Goal: Use online tool/utility: Utilize a website feature to perform a specific function

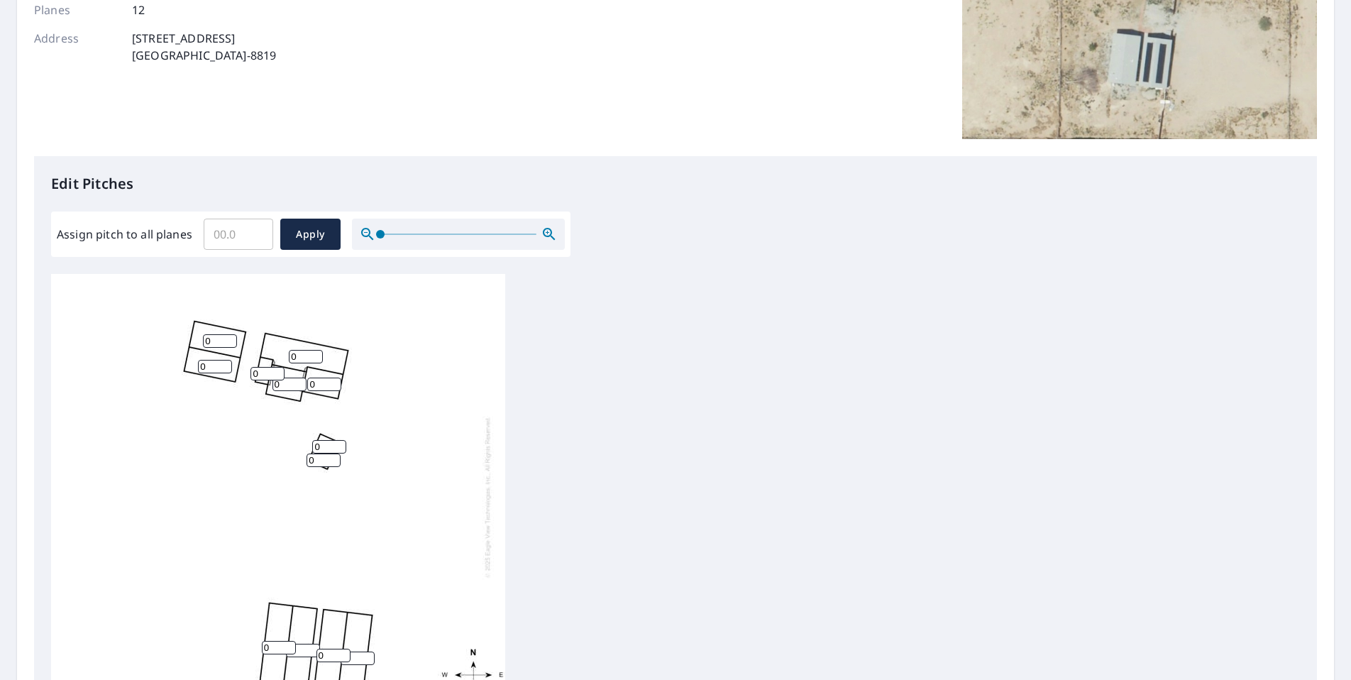
scroll to position [142, 0]
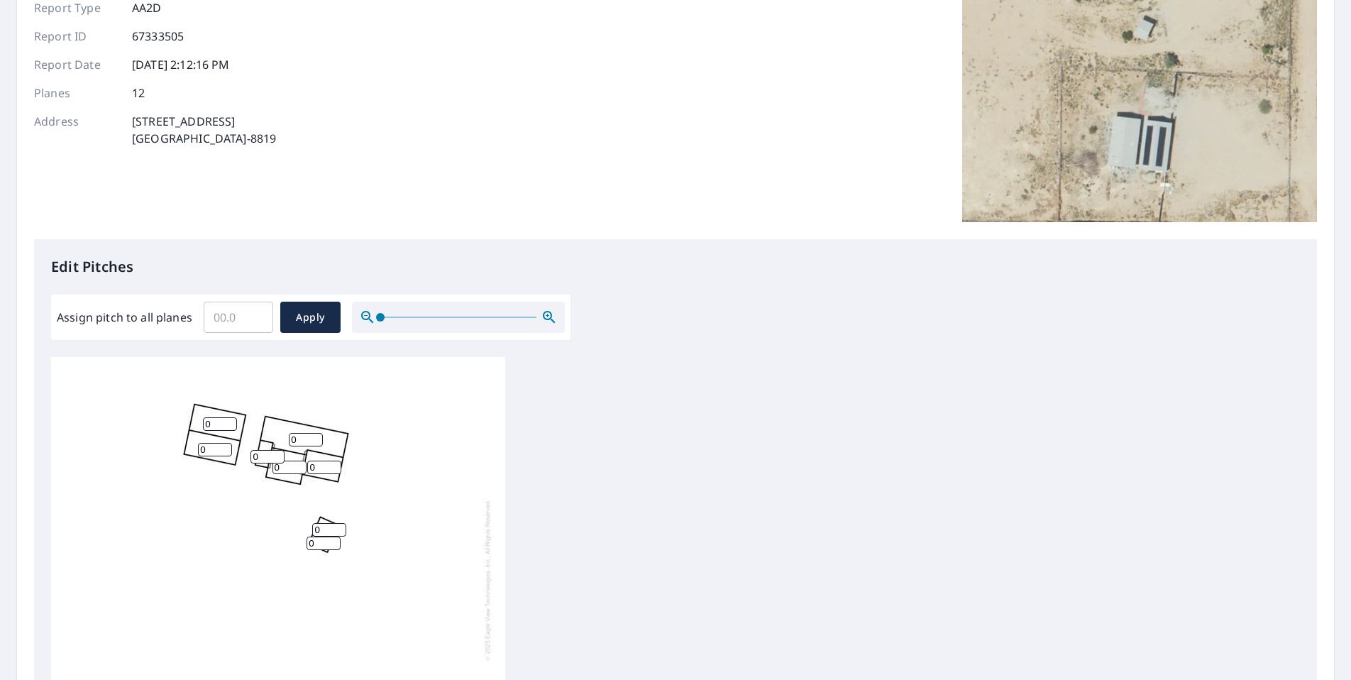
click at [297, 439] on input "0" at bounding box center [306, 439] width 34 height 13
type input "03.7"
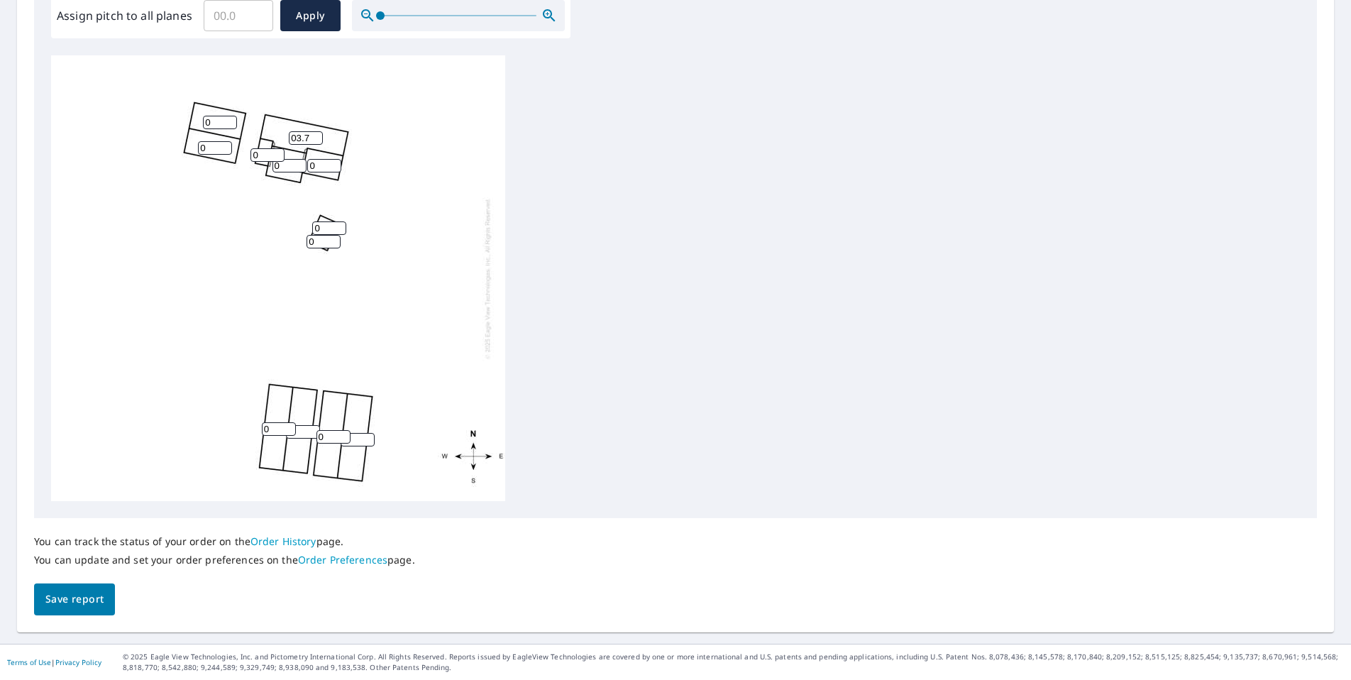
click at [264, 155] on input "0" at bounding box center [267, 154] width 34 height 13
type input "03.7"
click at [285, 165] on input "0" at bounding box center [289, 165] width 34 height 13
type input "03.7"
type input "3.7"
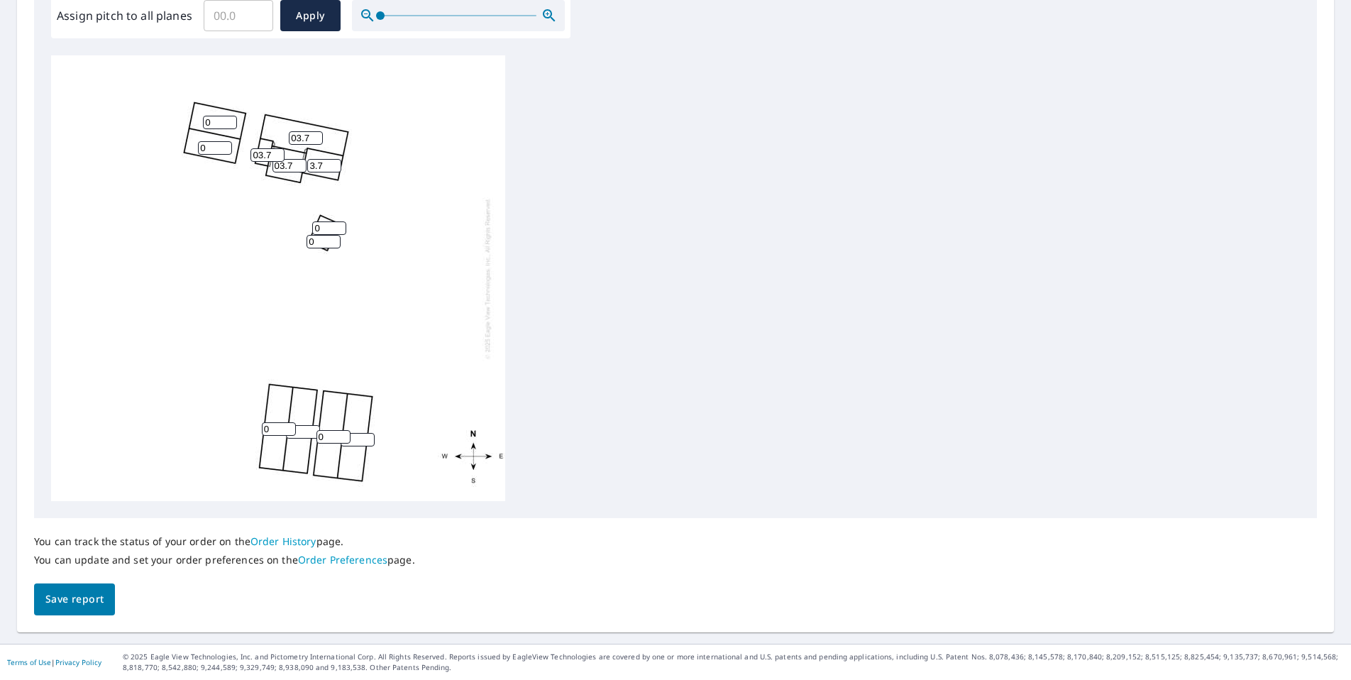
click at [137, 203] on div "03.7 0 0 0 0 0 0 03.7 3.7 03.7 0 0" at bounding box center [278, 278] width 454 height 446
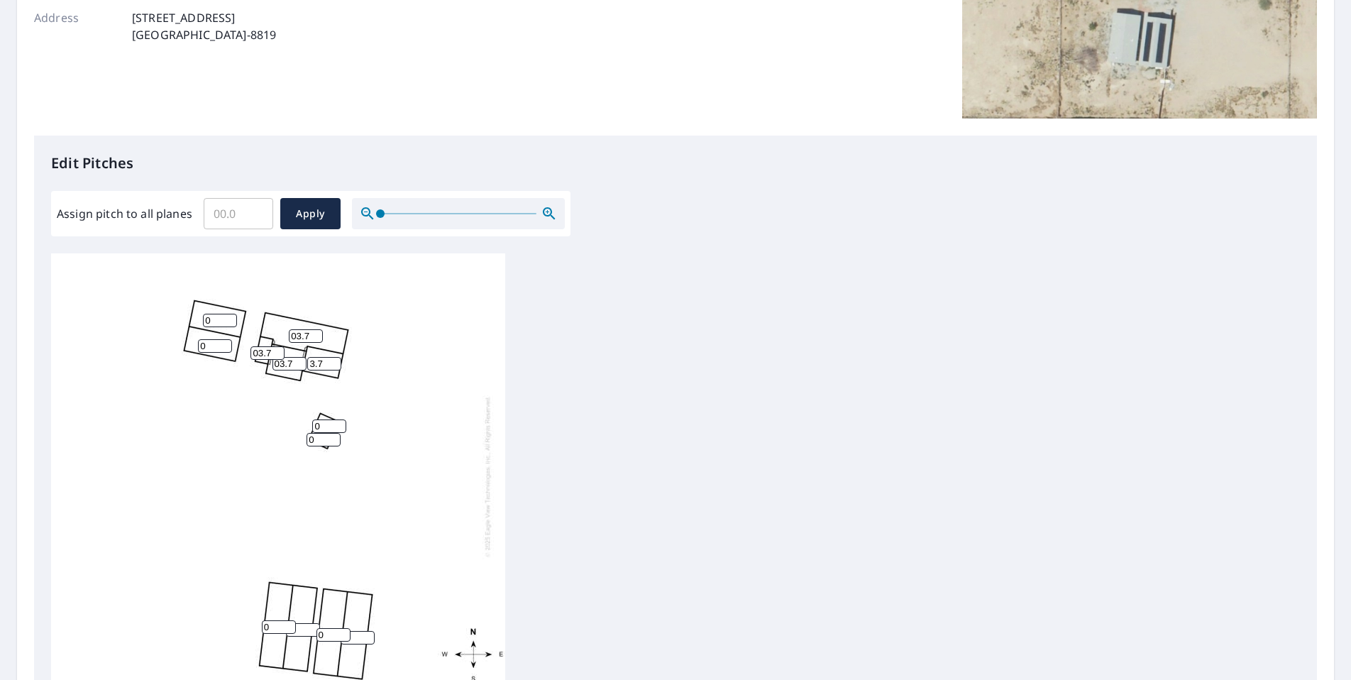
scroll to position [231, 0]
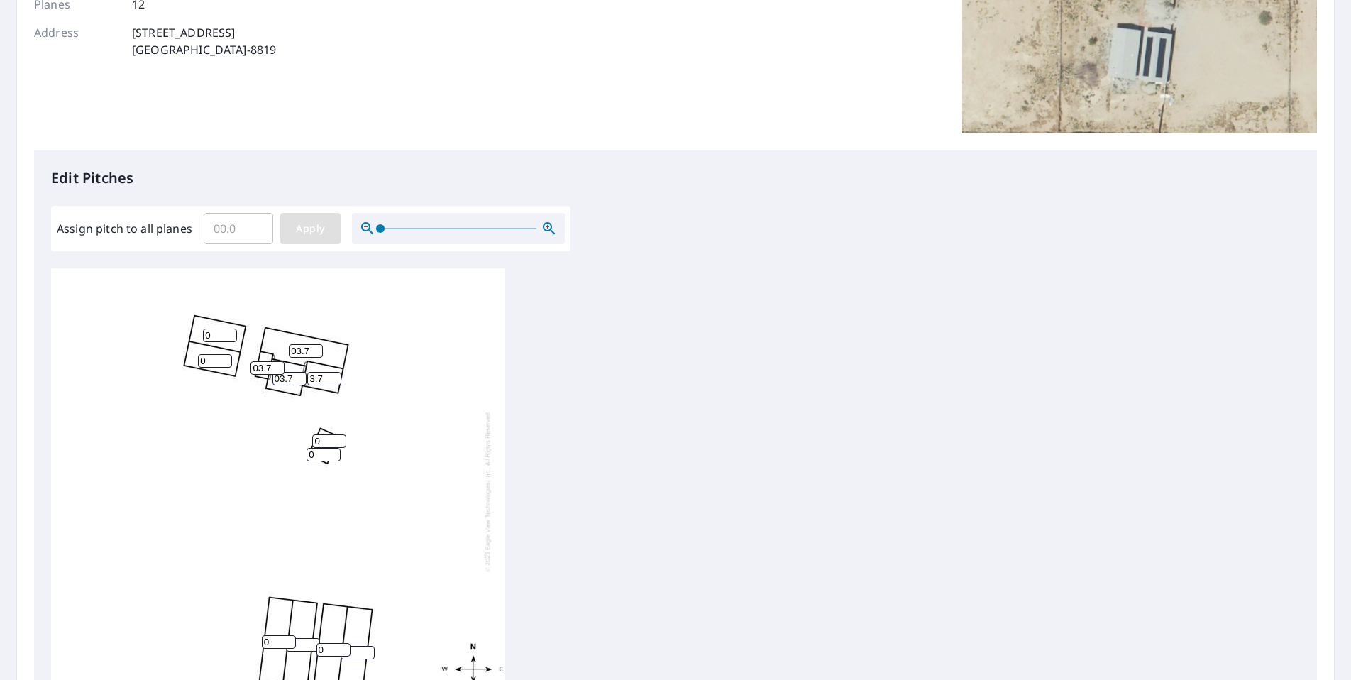
click at [309, 226] on span "Apply" at bounding box center [311, 229] width 38 height 18
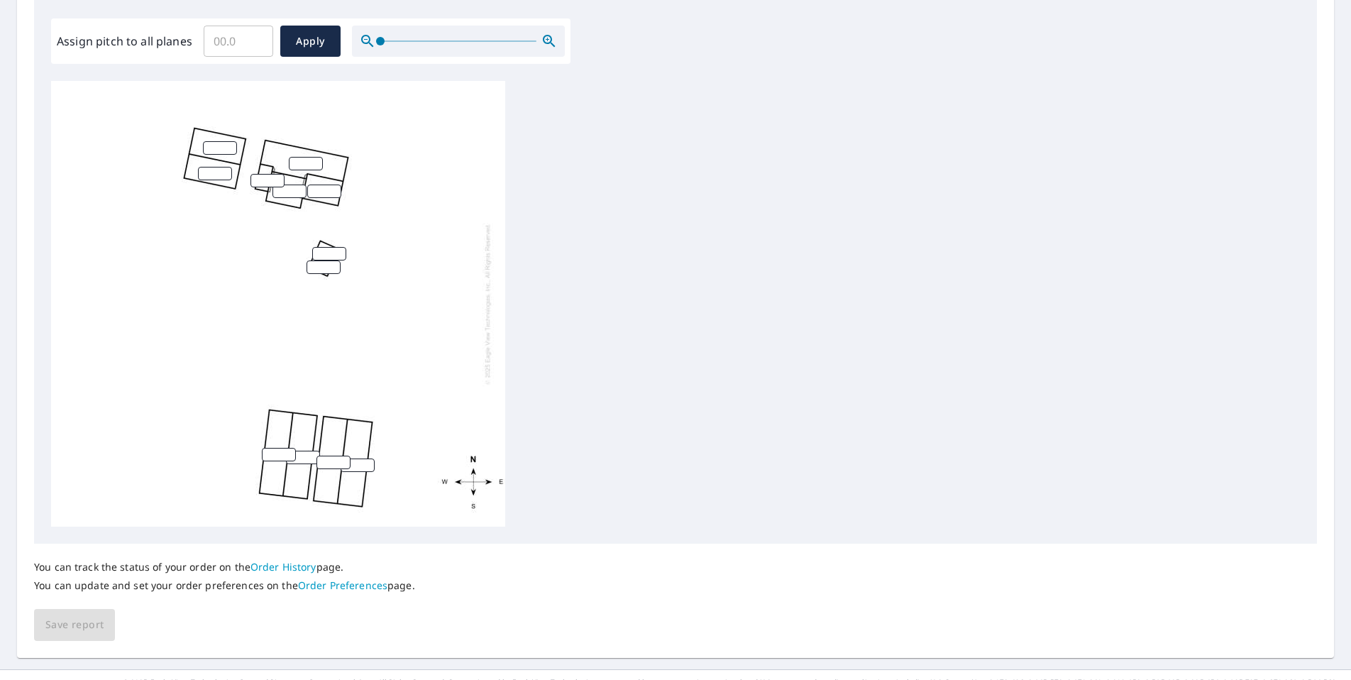
scroll to position [373, 0]
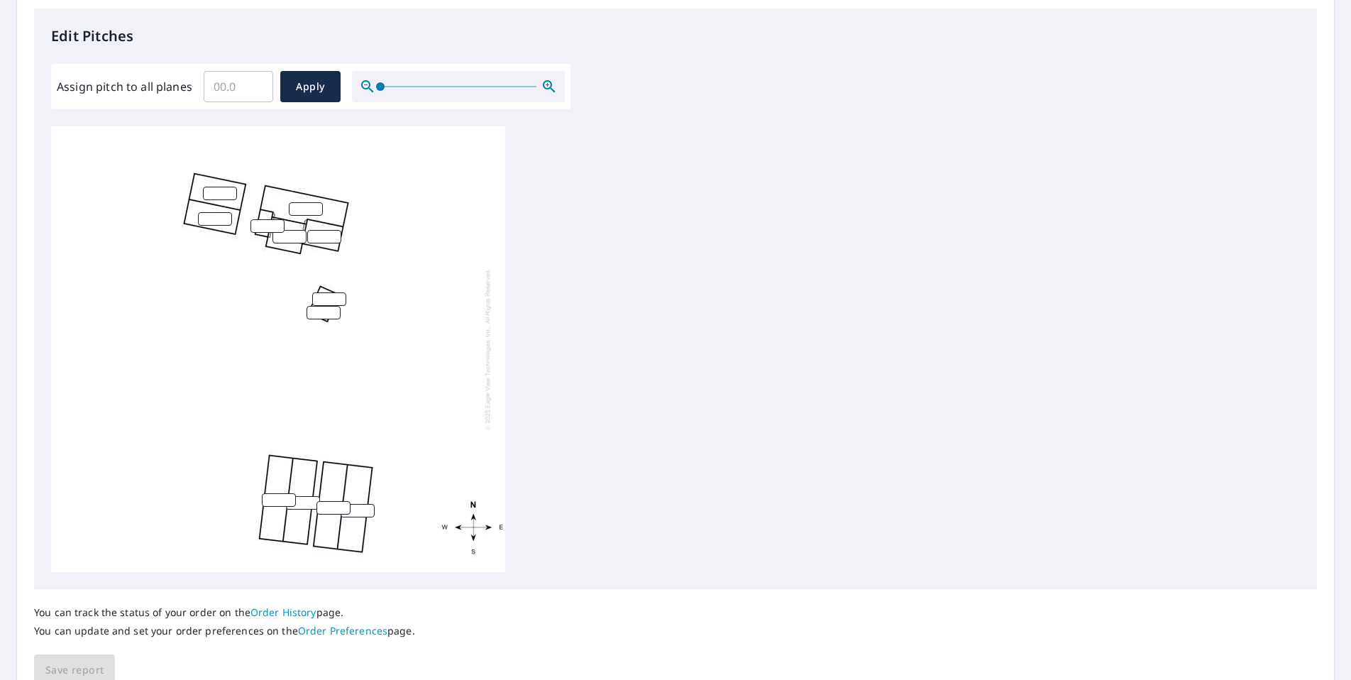
click at [255, 239] on div at bounding box center [278, 349] width 454 height 446
click at [268, 238] on div at bounding box center [278, 349] width 454 height 446
click at [276, 219] on input "number" at bounding box center [267, 225] width 34 height 13
click at [237, 83] on input "Assign pitch to all planes" at bounding box center [239, 87] width 70 height 40
type input "3.7"
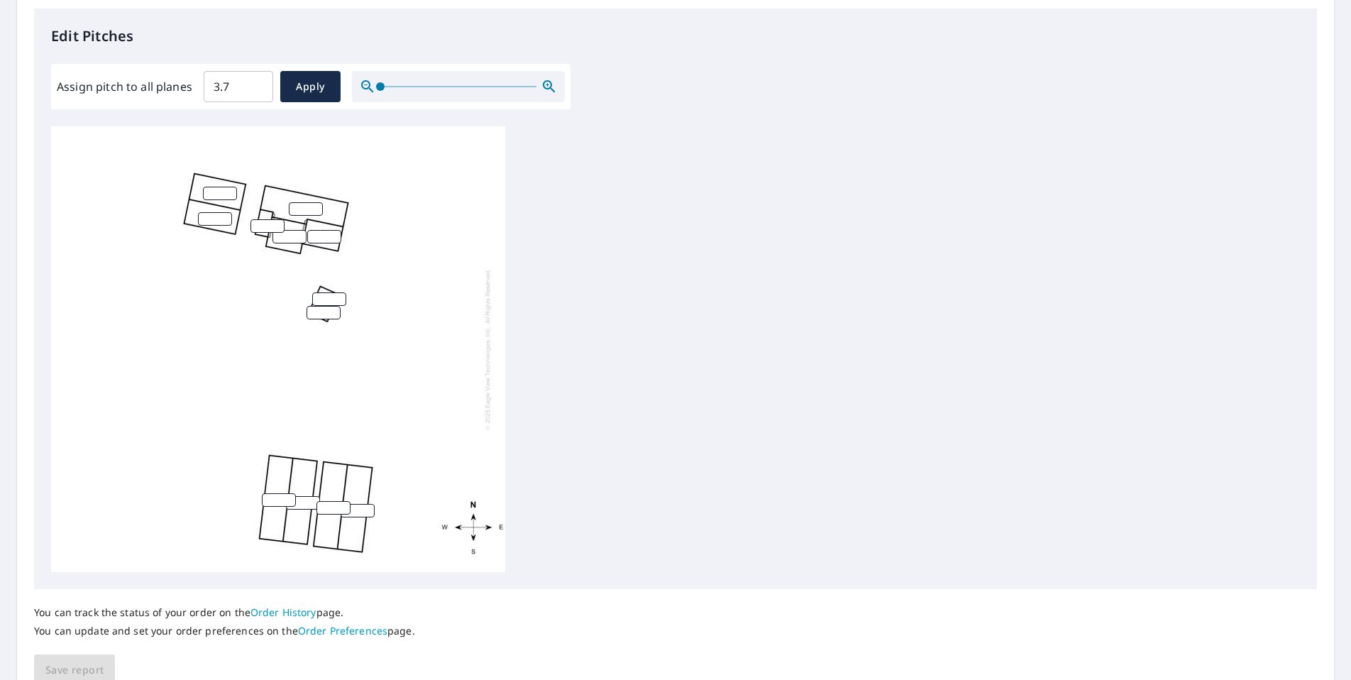
click at [417, 168] on div at bounding box center [278, 349] width 454 height 446
click at [311, 84] on span "Apply" at bounding box center [311, 87] width 38 height 18
type input "3.7"
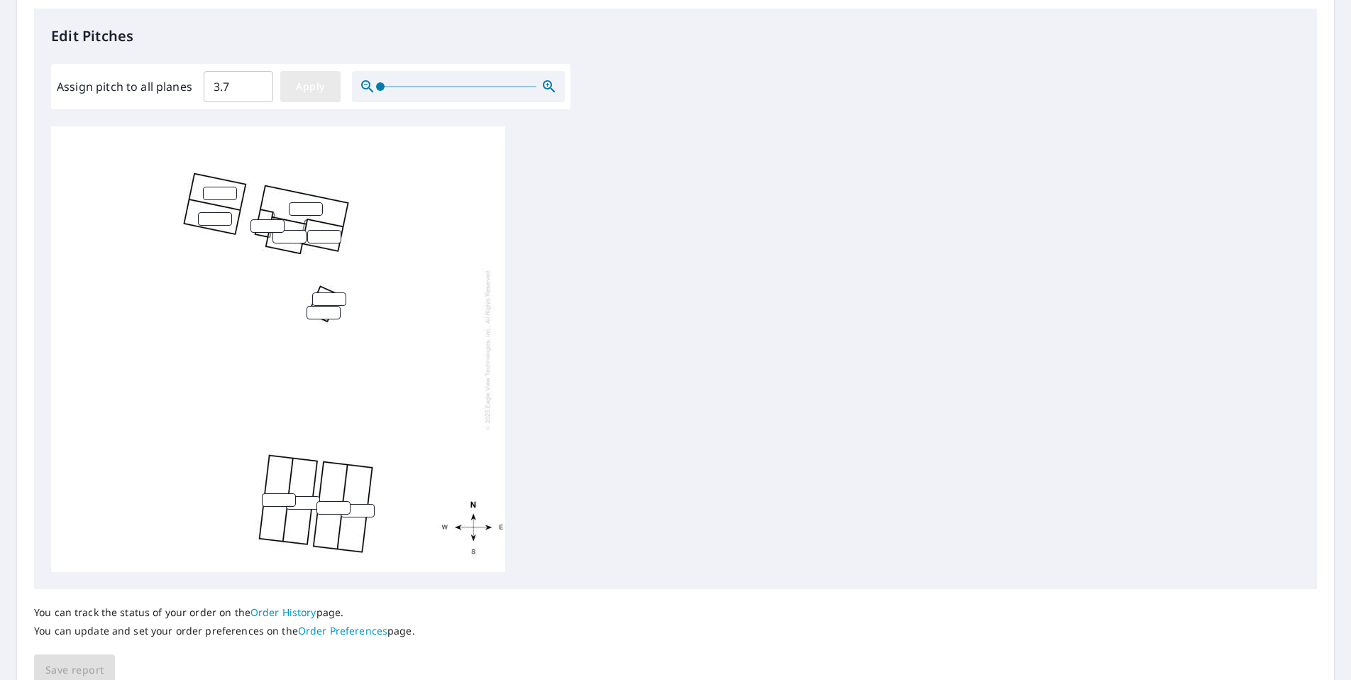
type input "3.7"
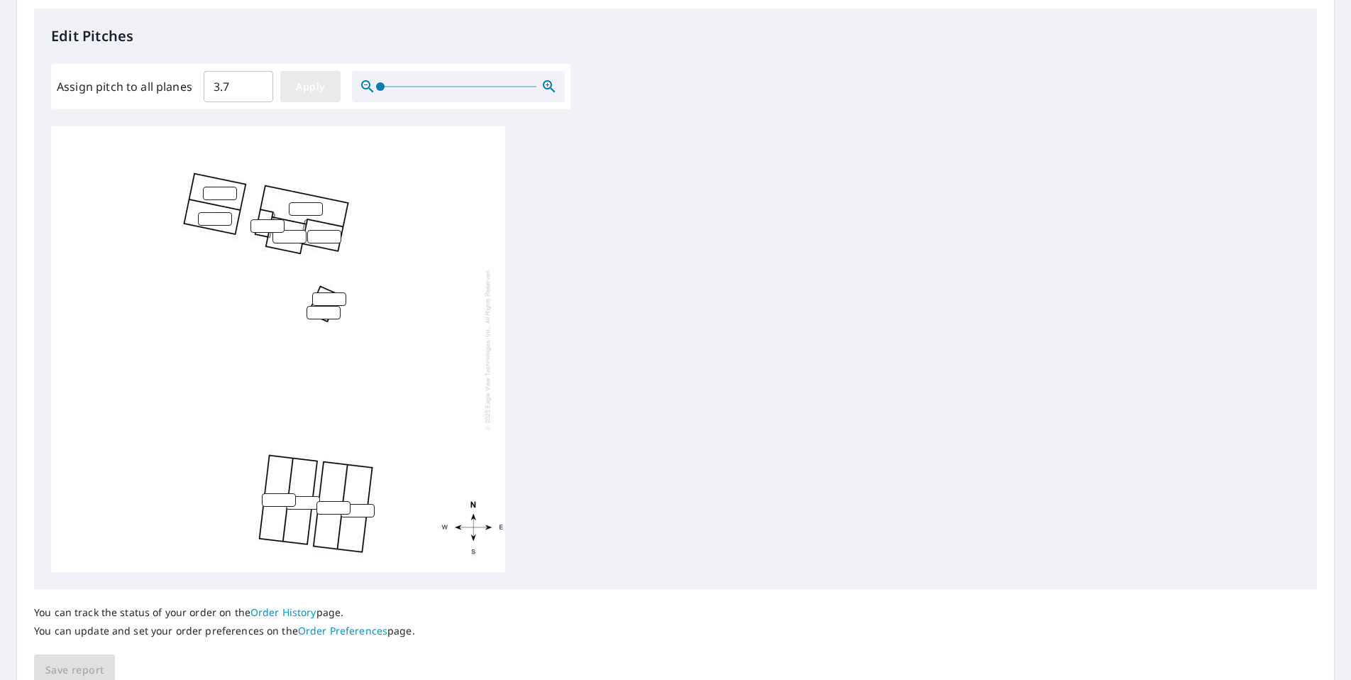
type input "3.7"
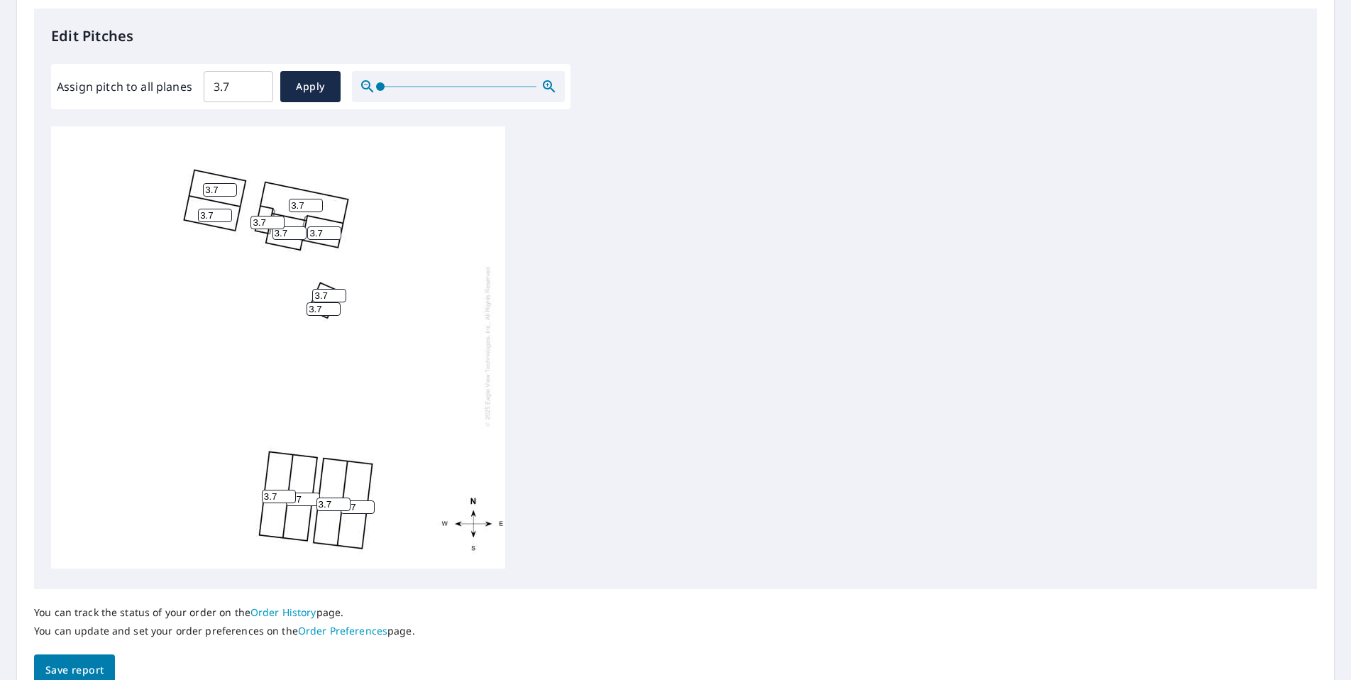
click at [70, 662] on span "Save report" at bounding box center [74, 670] width 58 height 18
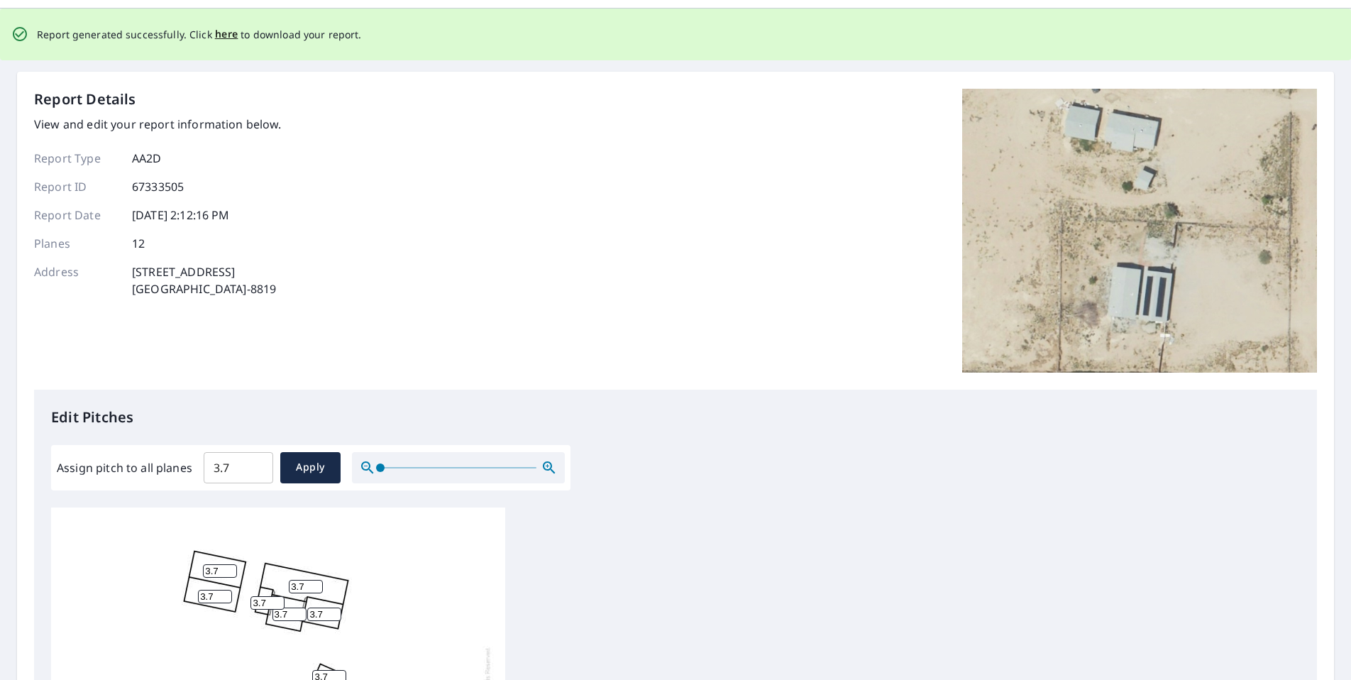
scroll to position [0, 0]
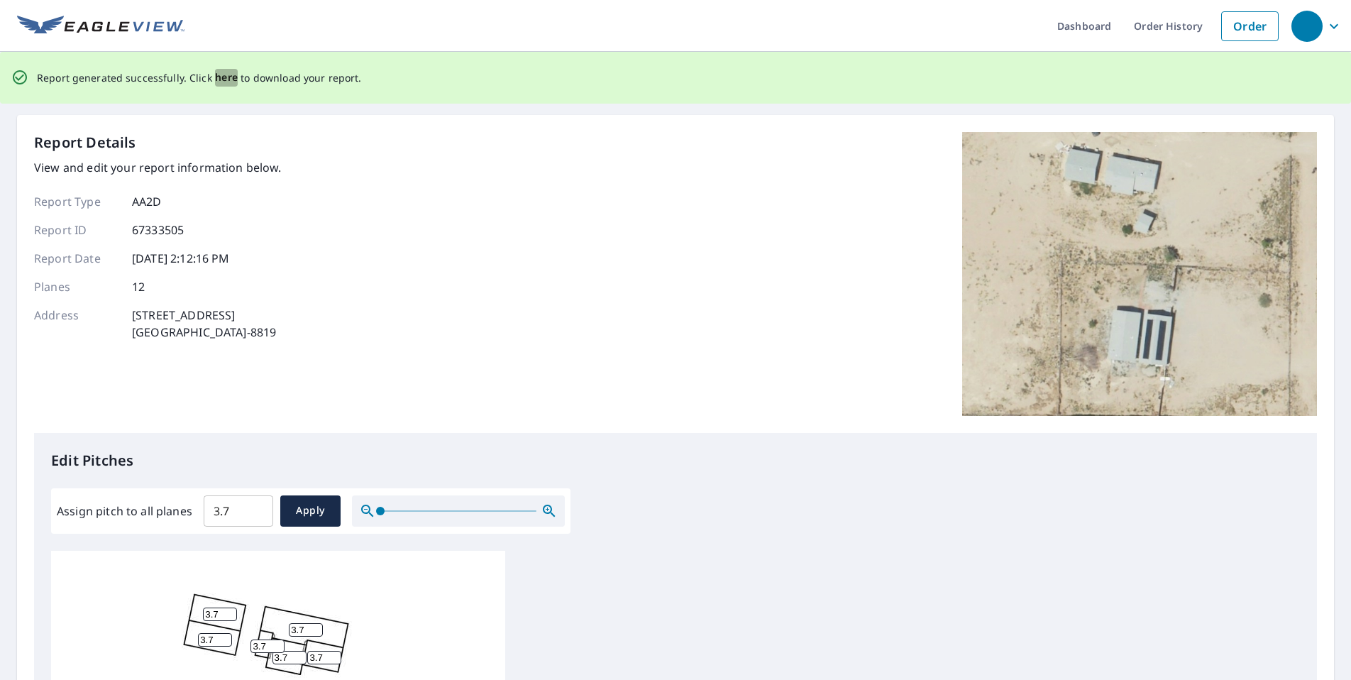
click at [226, 78] on span "here" at bounding box center [226, 78] width 23 height 18
